Goal: Find contact information: Obtain details needed to contact an individual or organization

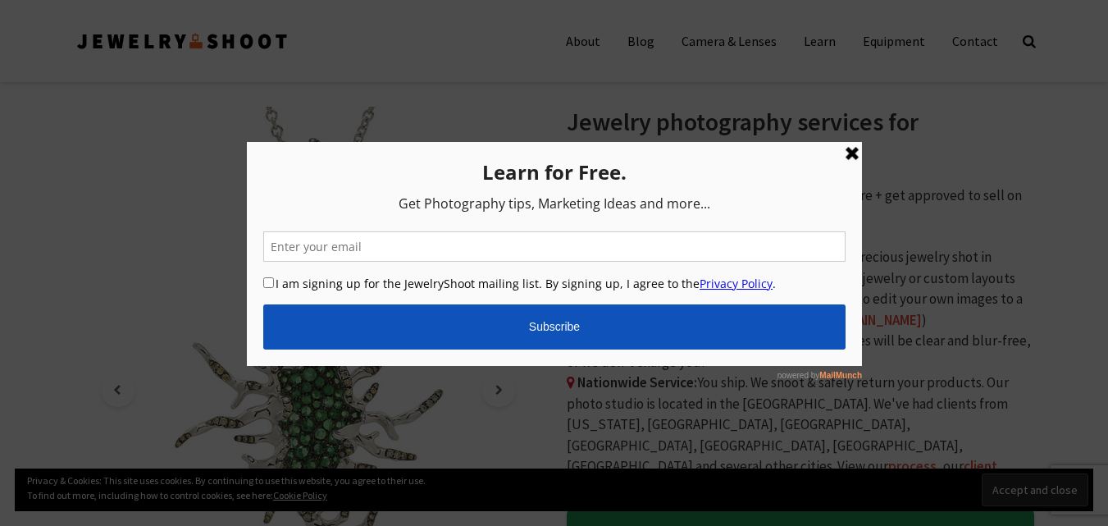
click at [845, 155] on link at bounding box center [851, 153] width 20 height 20
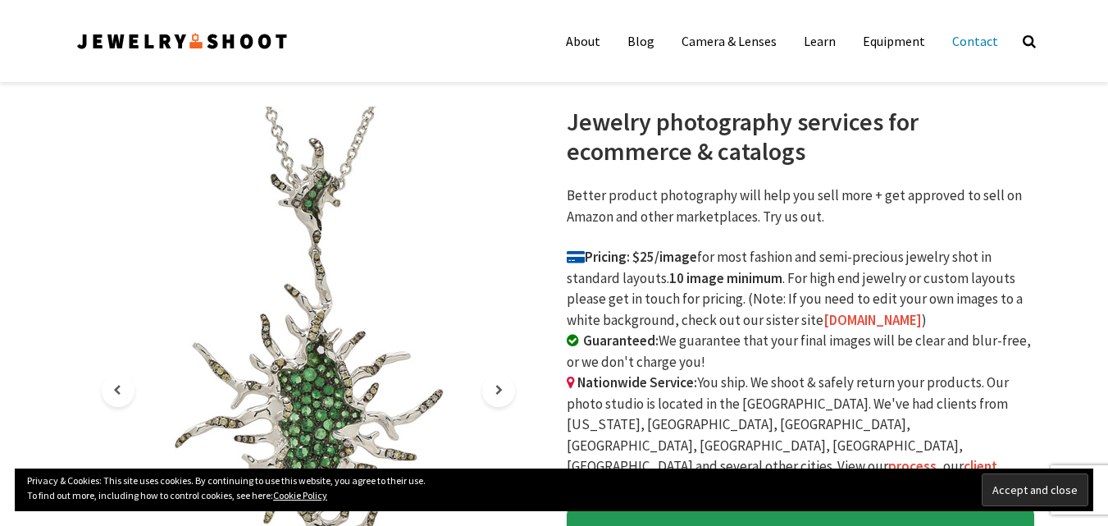
click at [974, 44] on link "Contact" at bounding box center [975, 41] width 71 height 33
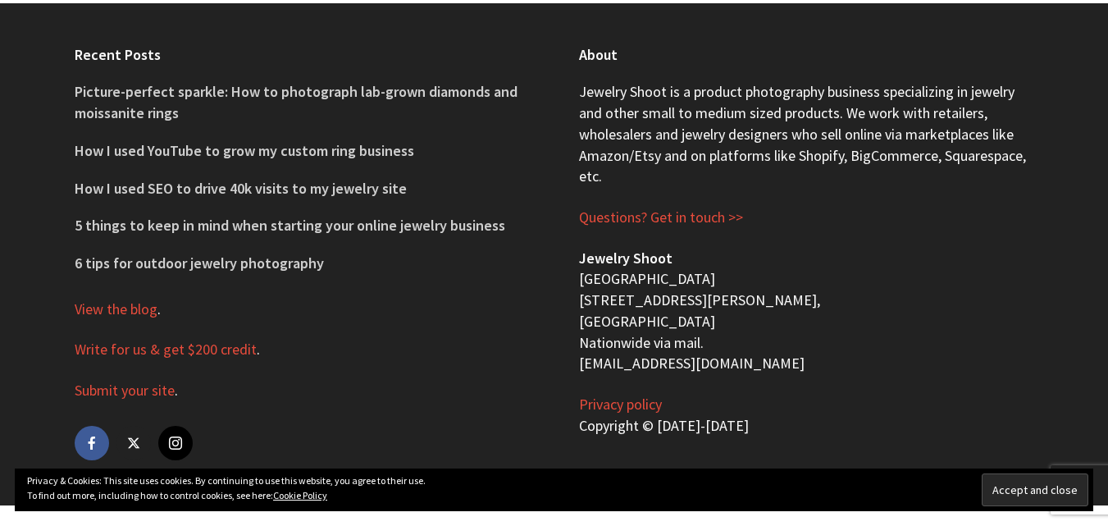
click at [635, 360] on p "Jewelry Shoot San Francisco Bay Area 1233 Dwight Way, Berkeley, CA 94702 Nation…" at bounding box center [806, 311] width 455 height 126
copy div "[EMAIL_ADDRESS][DOMAIN_NAME]"
